Goal: Information Seeking & Learning: Find specific fact

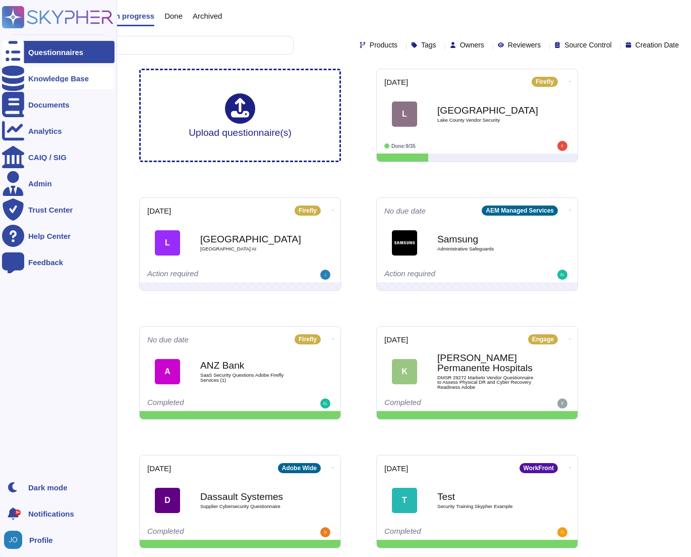
click at [37, 78] on div "Knowledge Base" at bounding box center [58, 79] width 61 height 8
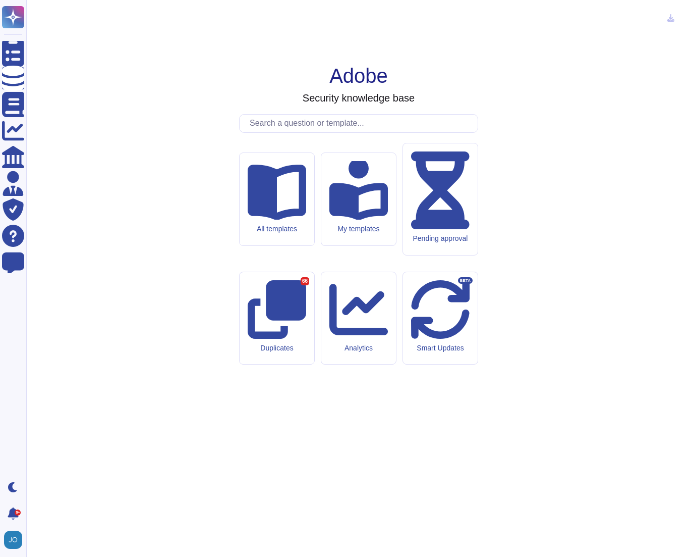
click at [279, 132] on input "text" at bounding box center [361, 124] width 233 height 18
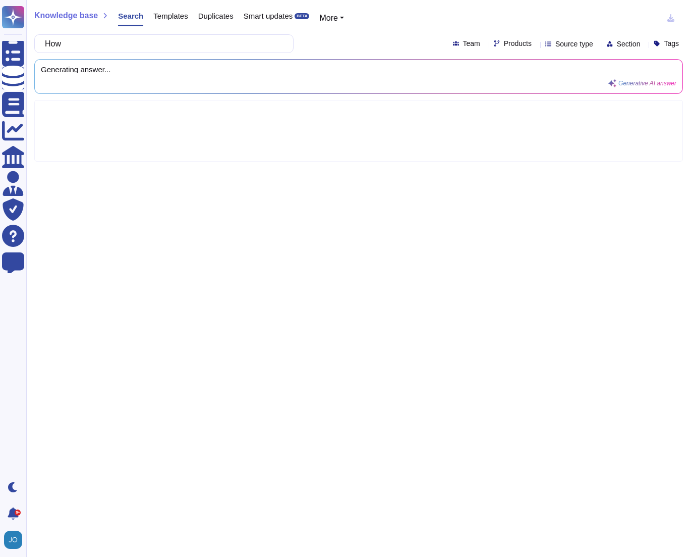
type input "Ho"
type input "What log features are available to customers?"
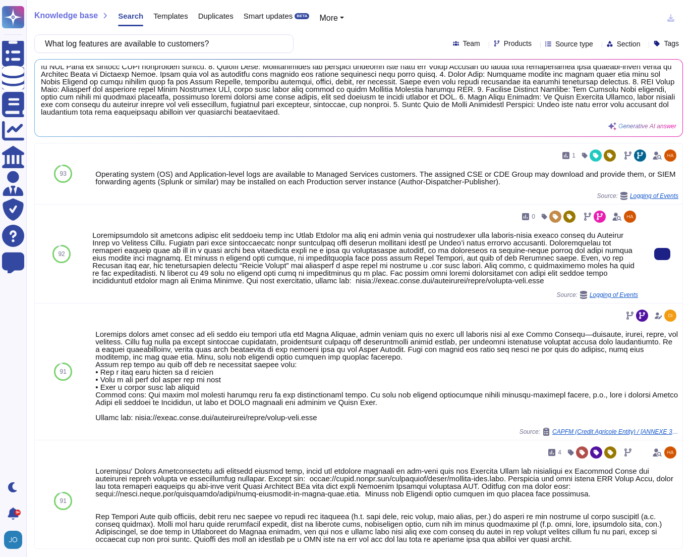
scroll to position [11, 0]
